Goal: Task Accomplishment & Management: Manage account settings

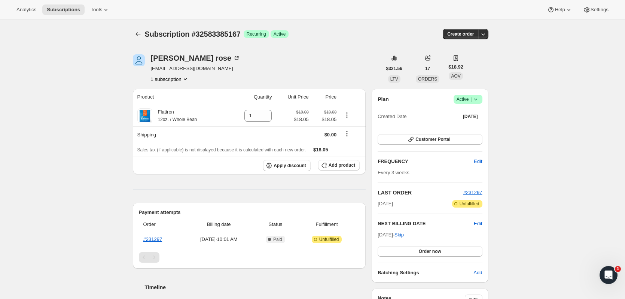
scroll to position [37, 0]
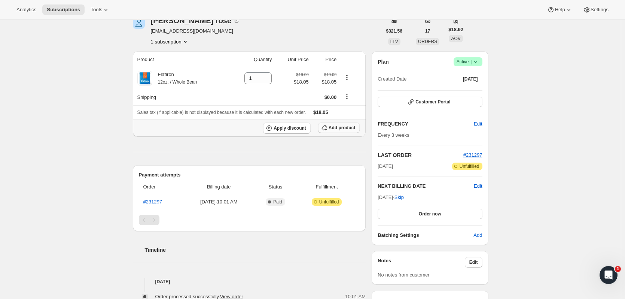
click at [344, 130] on span "Add product" at bounding box center [342, 128] width 27 height 6
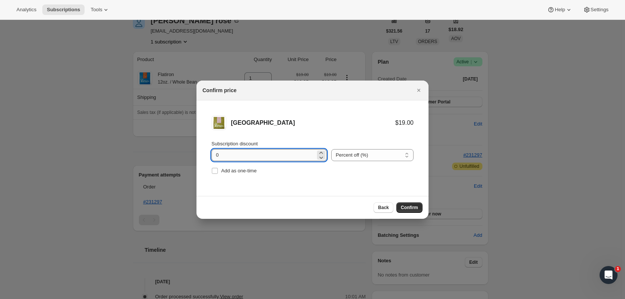
click at [250, 154] on input "0" at bounding box center [263, 155] width 104 height 12
type input "0"
type input "5"
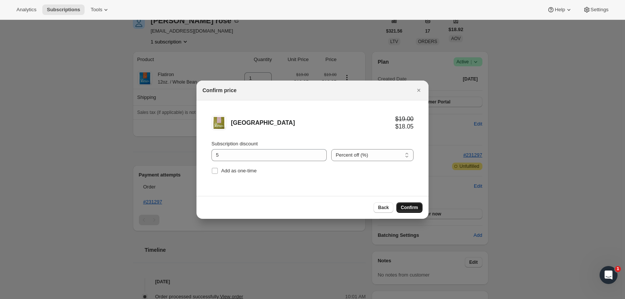
click at [413, 206] on span "Confirm" at bounding box center [409, 207] width 17 height 6
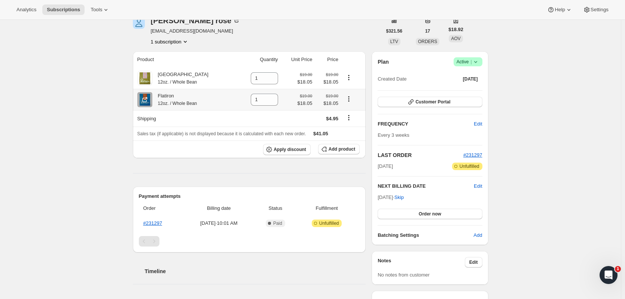
click at [348, 99] on icon "Product actions" at bounding box center [348, 98] width 1 height 1
click at [225, 114] on th "Shipping" at bounding box center [185, 118] width 105 height 16
click at [271, 103] on icon at bounding box center [273, 102] width 4 height 2
type input "0"
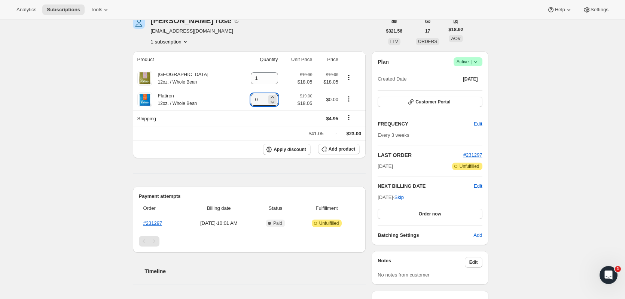
click at [120, 83] on div "Subscription #32583385167. This page is ready Subscription #32583385167 Success…" at bounding box center [310, 239] width 621 height 514
click at [348, 98] on icon "Product actions" at bounding box center [348, 98] width 7 height 7
click at [218, 99] on div "Flatiron 12oz. / Whole Bean" at bounding box center [186, 99] width 98 height 15
click at [349, 120] on icon "Shipping actions" at bounding box center [348, 117] width 7 height 7
click at [311, 41] on div "bryna rose brynarosenblum@gmail.com 1 subscription" at bounding box center [257, 31] width 249 height 28
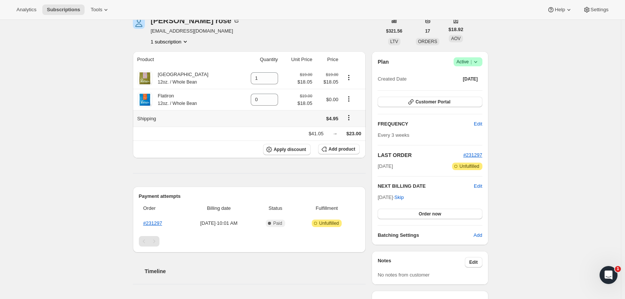
click at [349, 118] on icon "Shipping actions" at bounding box center [348, 117] width 7 height 7
click at [349, 133] on span "Edit shipping rate" at bounding box center [348, 133] width 37 height 6
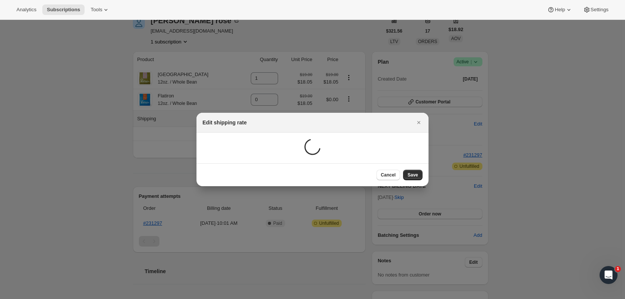
scroll to position [0, 0]
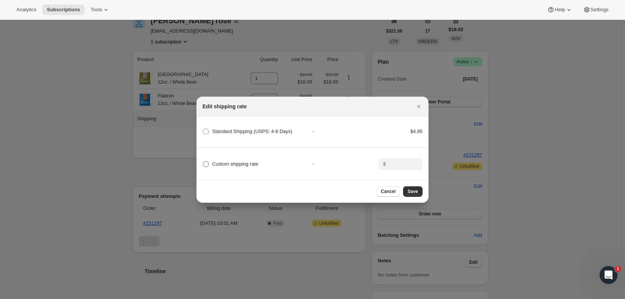
click at [208, 161] on span ":r3v:" at bounding box center [206, 164] width 6 height 6
click at [203, 161] on input "Custom shipping rate" at bounding box center [203, 161] width 0 height 0
radio input "true"
click at [393, 159] on input ":r3v:" at bounding box center [399, 164] width 23 height 12
type input "0"
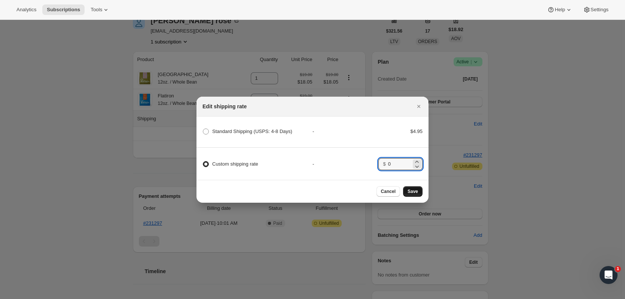
click at [414, 193] on span "Save" at bounding box center [412, 191] width 10 height 6
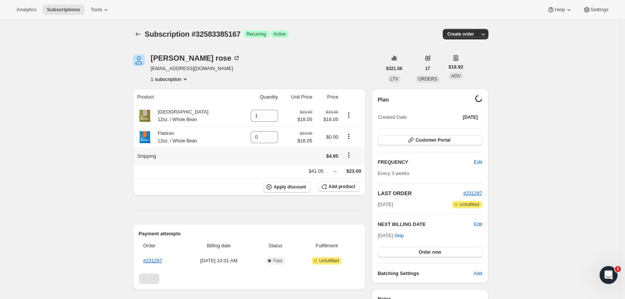
scroll to position [37, 0]
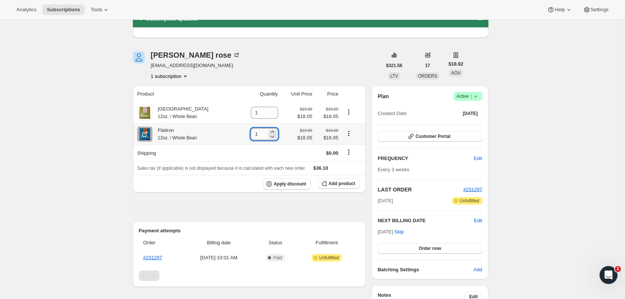
click at [254, 134] on input "1" at bounding box center [259, 134] width 16 height 12
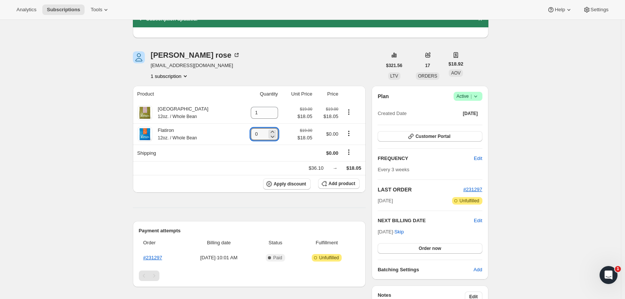
type input "0"
click at [281, 73] on div "bryna rose brynarosenblum@gmail.com 1 subscription" at bounding box center [257, 65] width 249 height 28
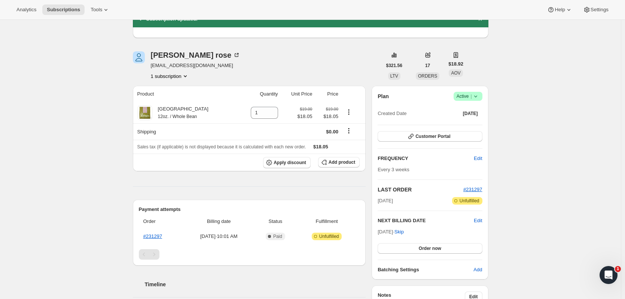
drag, startPoint x: 110, startPoint y: 122, endPoint x: 92, endPoint y: 113, distance: 19.6
click at [92, 113] on div "Subscription #32583385167. This page is ready Subscription #32583385167 Success…" at bounding box center [310, 256] width 621 height 549
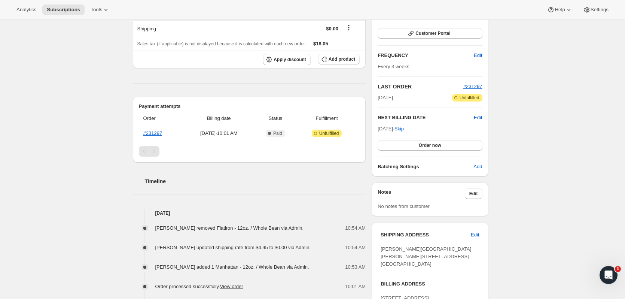
scroll to position [112, 0]
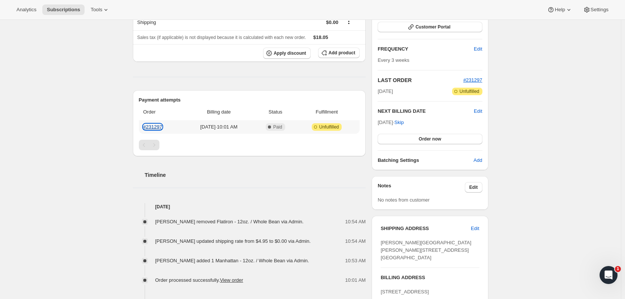
click at [158, 126] on link "#231297" at bounding box center [152, 127] width 19 height 6
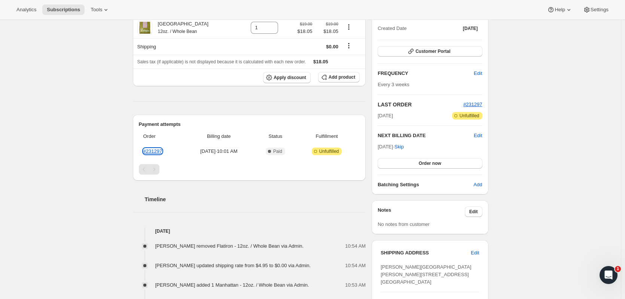
scroll to position [37, 0]
